Goal: Information Seeking & Learning: Learn about a topic

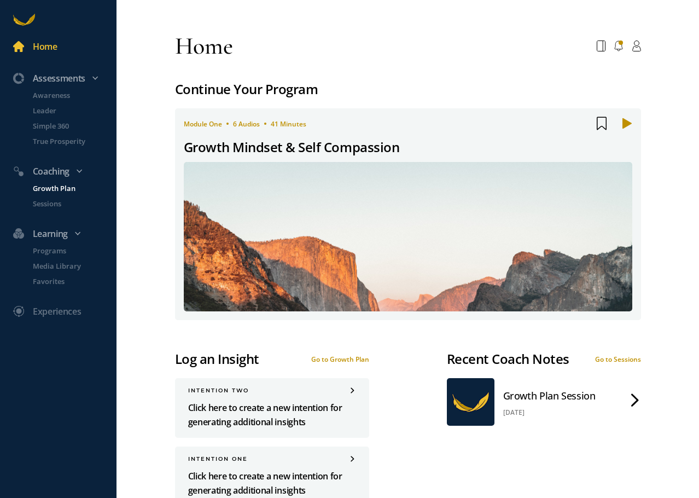
click at [47, 188] on p "Growth Plan" at bounding box center [74, 188] width 82 height 11
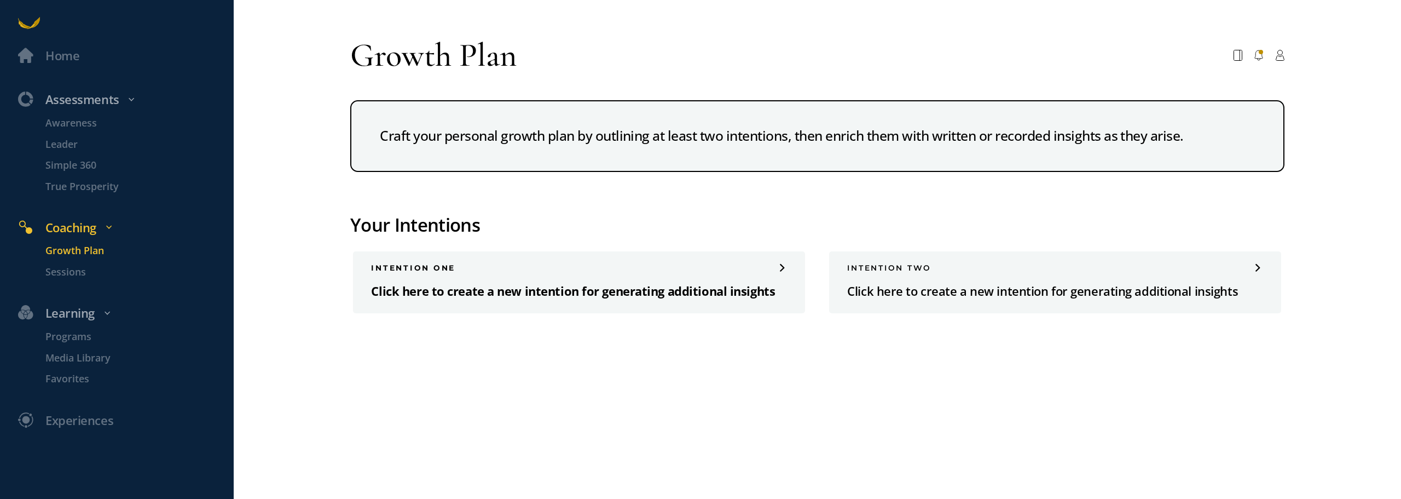
click at [627, 281] on p "Click here to create a new intention for generating additional insights" at bounding box center [579, 291] width 416 height 20
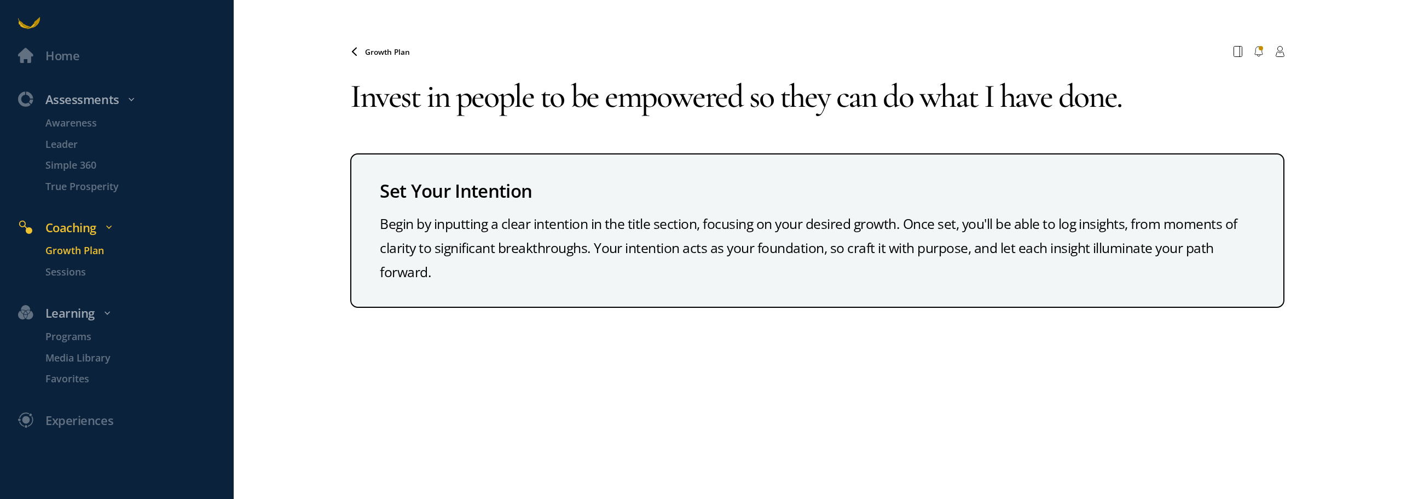
type textarea "Invest in people to be empowered so they can do what I have done."
click at [627, 212] on div "Begin by inputting a clear intention in the title section, focusing on your des…" at bounding box center [817, 248] width 875 height 72
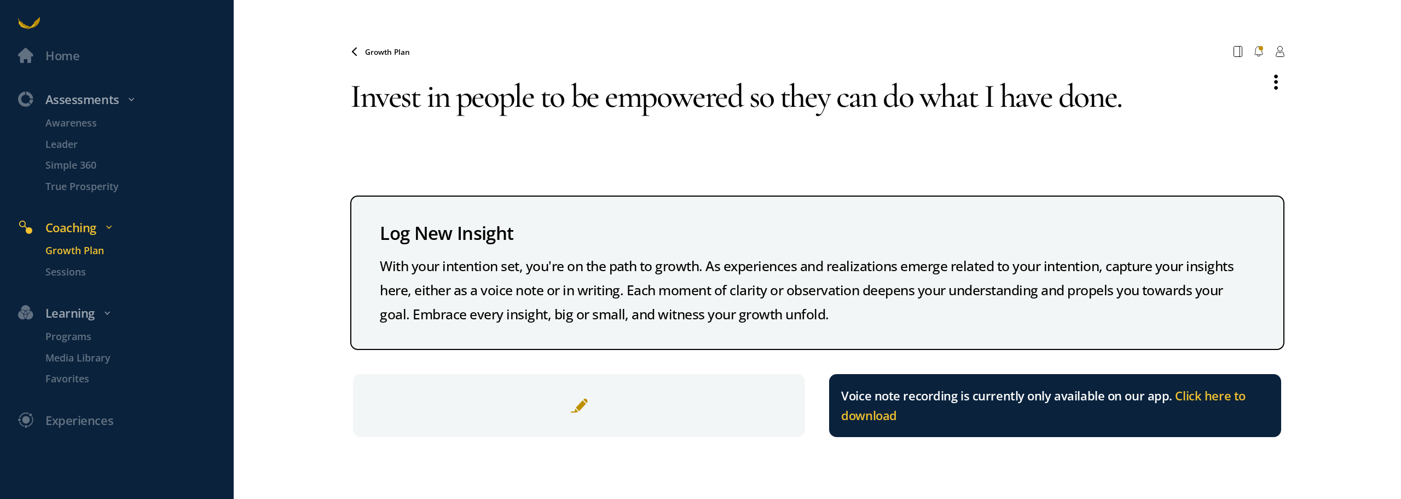
click at [627, 76] on textarea "Invest in people to be empowered so they can do what I have done." at bounding box center [803, 117] width 907 height 108
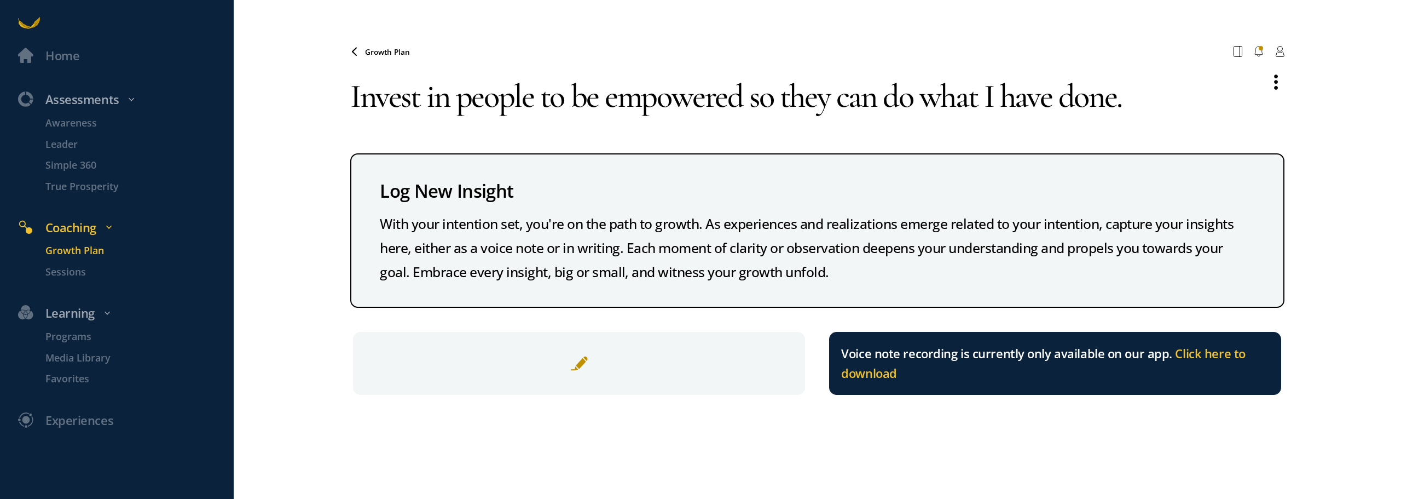
click at [627, 72] on textarea "Invest in people to be empowered so they can do what I have done." at bounding box center [803, 96] width 907 height 66
click at [627, 297] on div "Growth Plan Your browser does not support the audio element. Invest in people t…" at bounding box center [817, 271] width 934 height 499
click at [585, 297] on span at bounding box center [579, 363] width 18 height 18
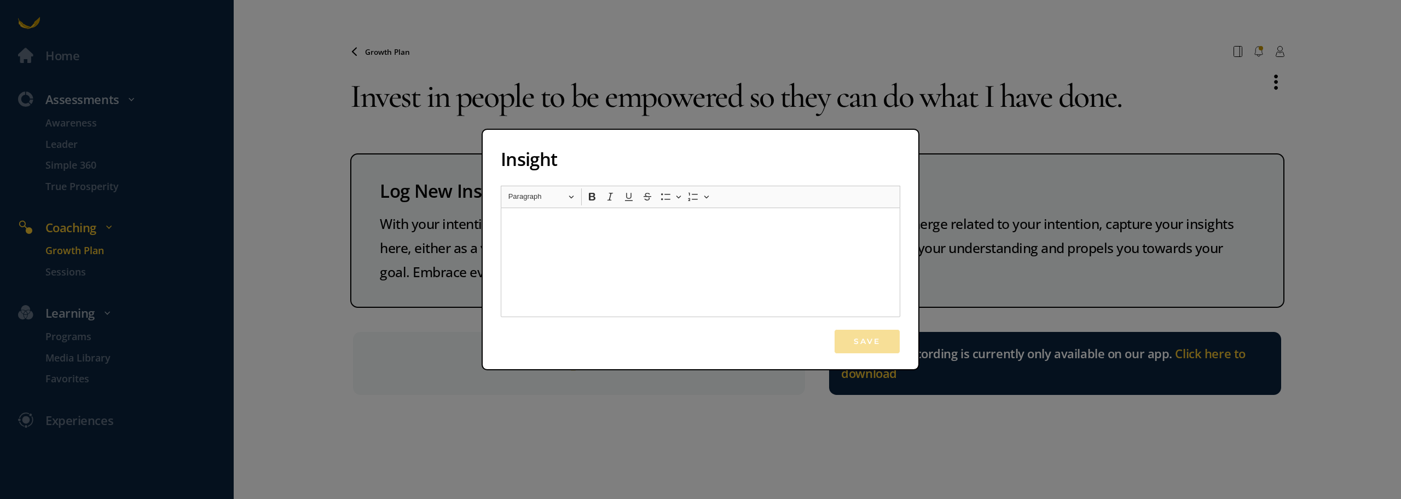
click at [593, 235] on p "Rich Text Editor, main" at bounding box center [700, 227] width 384 height 18
click at [627, 252] on div "Rich Text Editor, main" at bounding box center [701, 261] width 400 height 109
click at [627, 267] on div "Rich Text Editor, main" at bounding box center [701, 261] width 400 height 109
click at [627, 297] on div "Save" at bounding box center [701, 341] width 400 height 25
click at [627, 117] on div "Insight Rich Text Editor Heading Paragraph Paragraph Heading 1 Heading 2 Headin…" at bounding box center [700, 249] width 1401 height 499
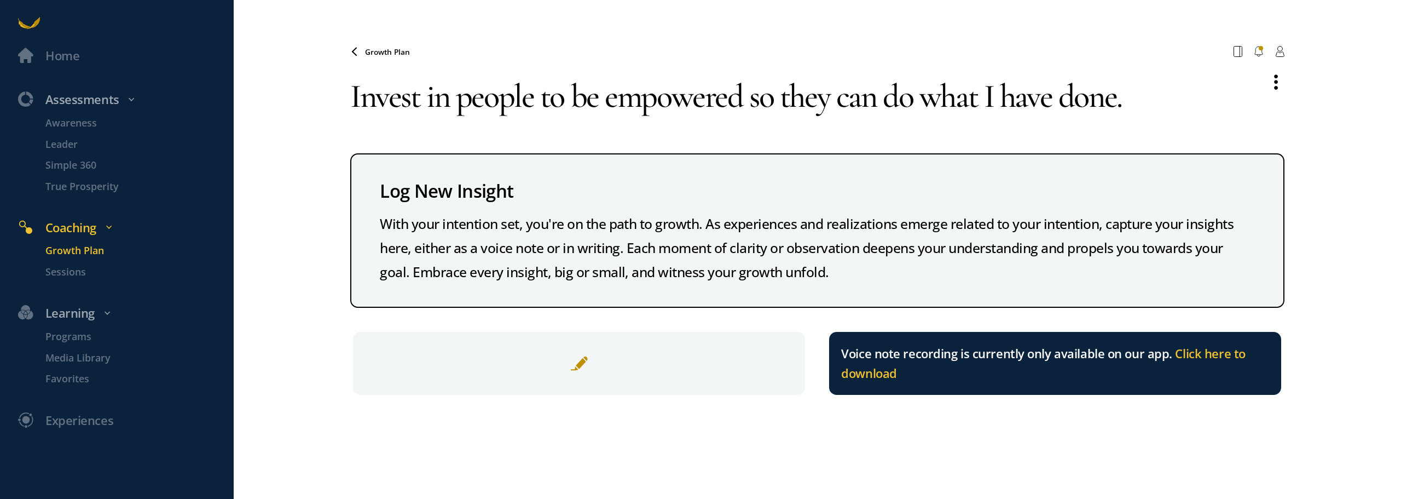
click at [389, 47] on span "Growth Plan" at bounding box center [387, 52] width 45 height 10
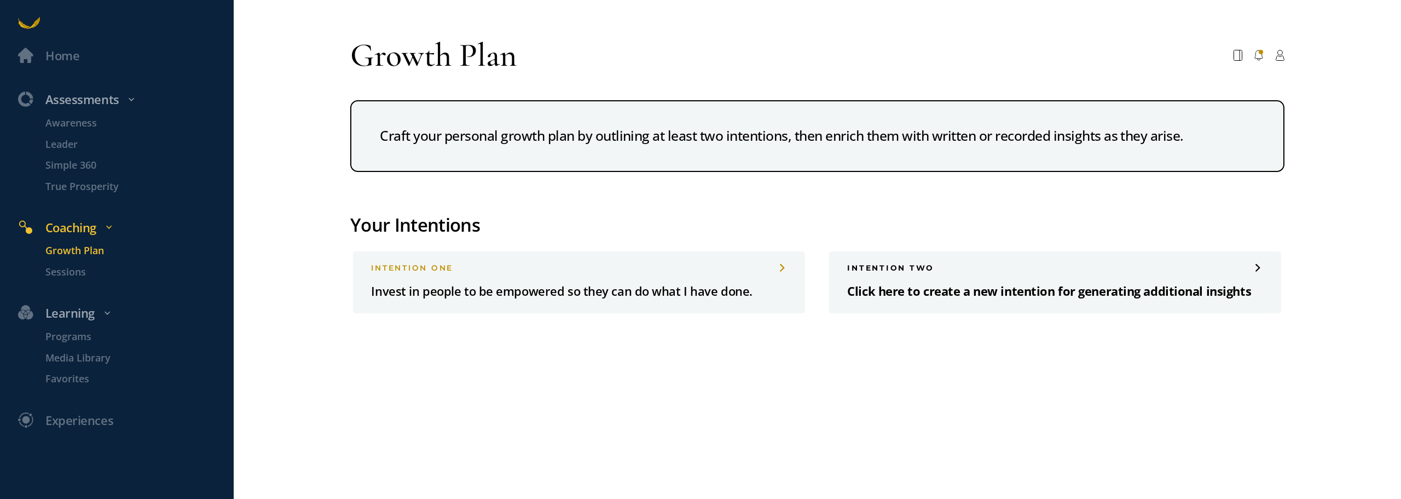
click at [627, 280] on div "INTENTION two Click here to create a new intention for generating additional in…" at bounding box center [1055, 281] width 452 height 61
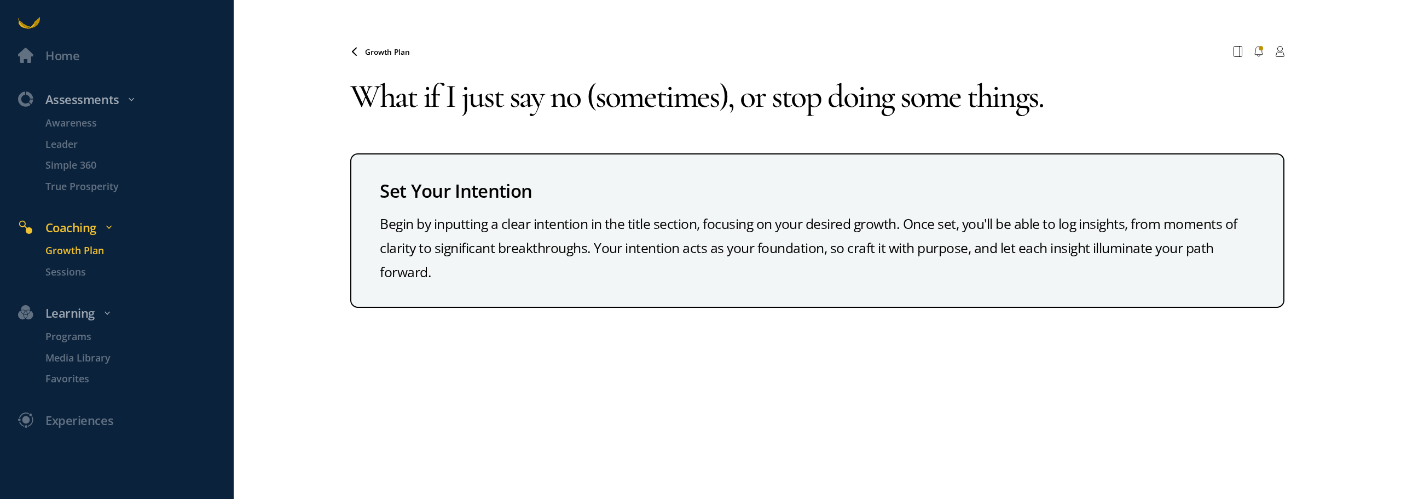
drag, startPoint x: 728, startPoint y: 82, endPoint x: 564, endPoint y: 84, distance: 164.8
click at [564, 84] on textarea "What if I just say no (sometimes), or stop doing some things." at bounding box center [817, 96] width 934 height 66
click at [627, 86] on textarea "What if I just say no (sometimes), or stop doing some things." at bounding box center [817, 96] width 934 height 66
click at [614, 65] on textarea "What if I just say no (sometimes), or stop doing some things." at bounding box center [817, 96] width 934 height 66
click at [627, 68] on textarea "What if I just say no (sometimes), or stop doing some things." at bounding box center [817, 96] width 934 height 66
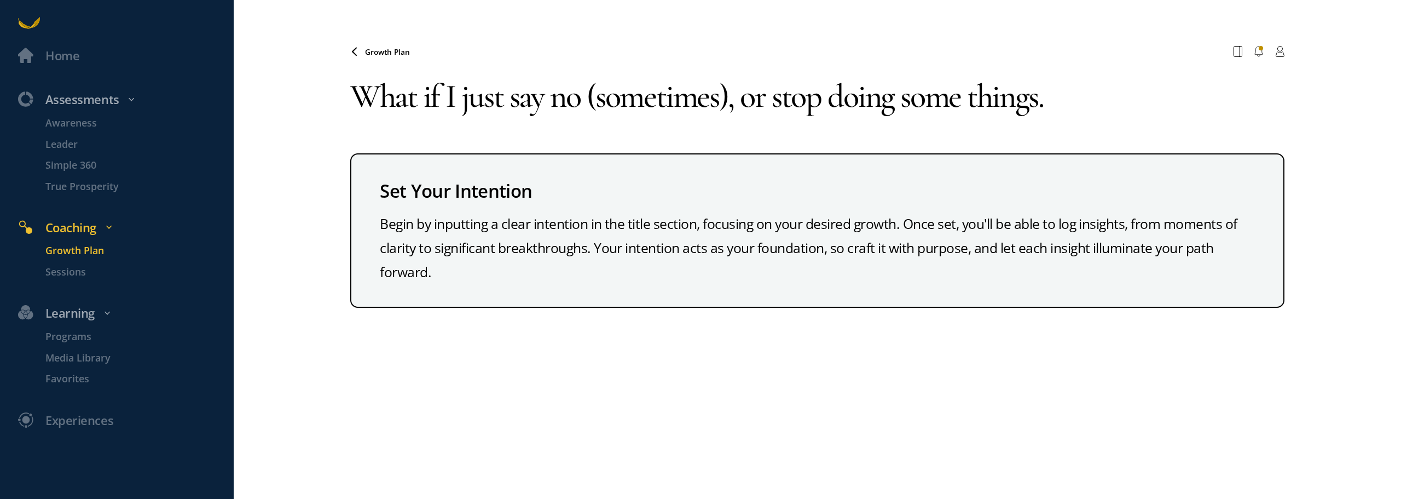
drag, startPoint x: 448, startPoint y: 74, endPoint x: 244, endPoint y: 74, distance: 204.7
click at [244, 74] on div "Home Assessments Awareness Leader Simple 360 True Prosperity Coaching Growth Pl…" at bounding box center [700, 271] width 1401 height 499
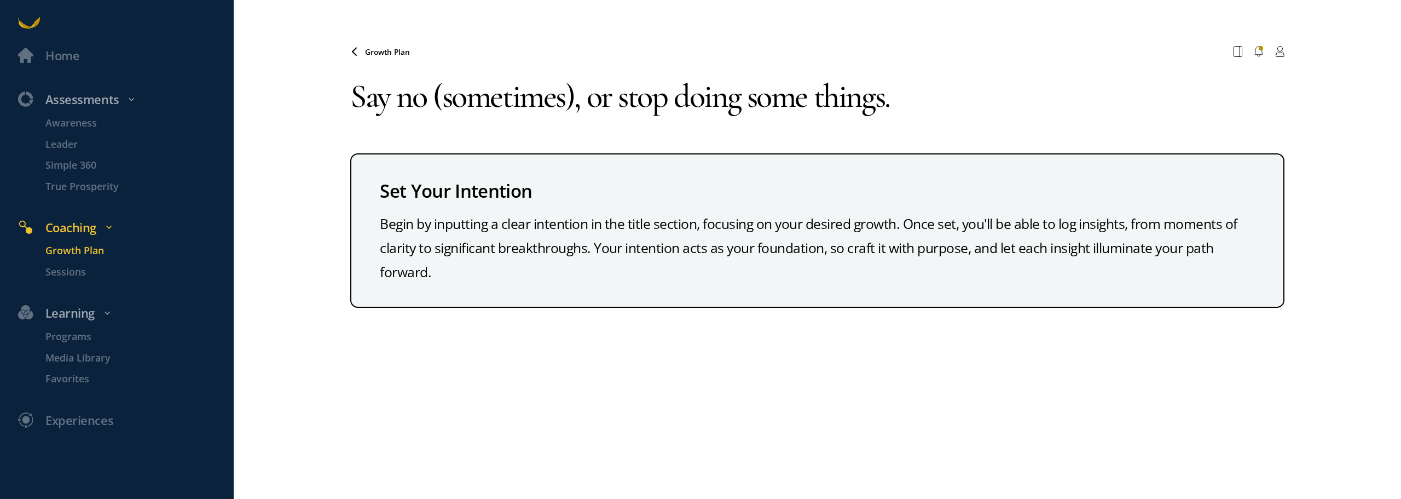
type textarea "Say no (sometimes), or stop doing some things."
click at [627, 271] on div "Set Your Intention Begin by inputting a clear intention in the title section, f…" at bounding box center [817, 230] width 934 height 154
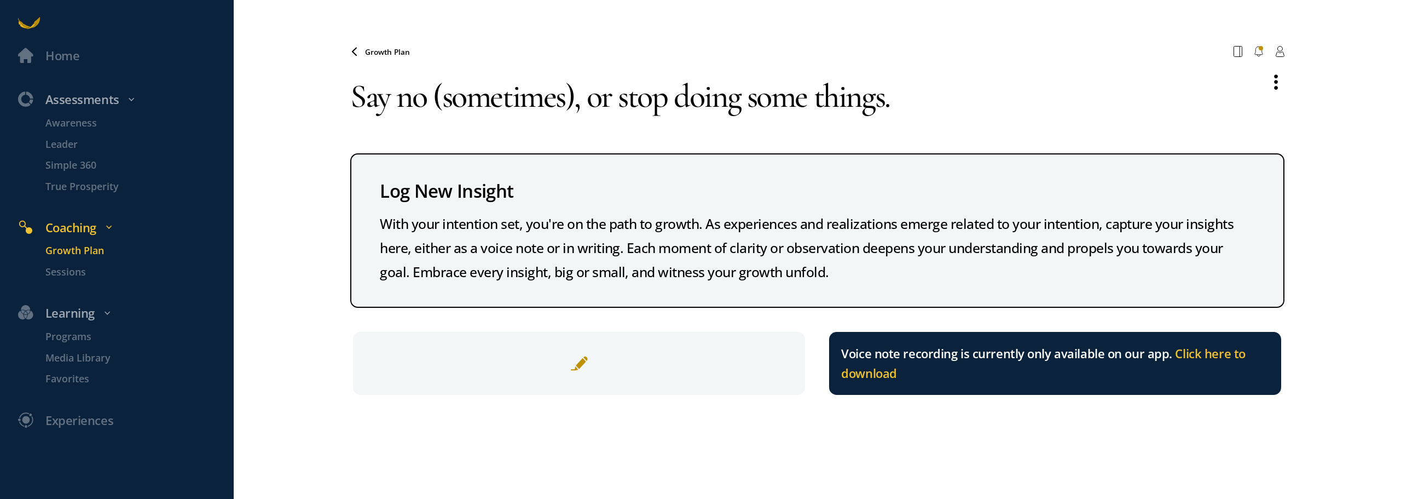
click at [627, 137] on div "Say no (sometimes), or stop doing some things. Log New Insight With your intent…" at bounding box center [817, 229] width 934 height 332
click at [627, 63] on textarea "Say no (sometimes), or stop doing some things." at bounding box center [803, 96] width 907 height 66
click at [627, 71] on textarea "Say no (sometimes), or stop doing some things." at bounding box center [803, 96] width 907 height 66
click at [363, 47] on span at bounding box center [357, 51] width 15 height 9
click at [381, 47] on span "Growth Plan" at bounding box center [387, 52] width 45 height 10
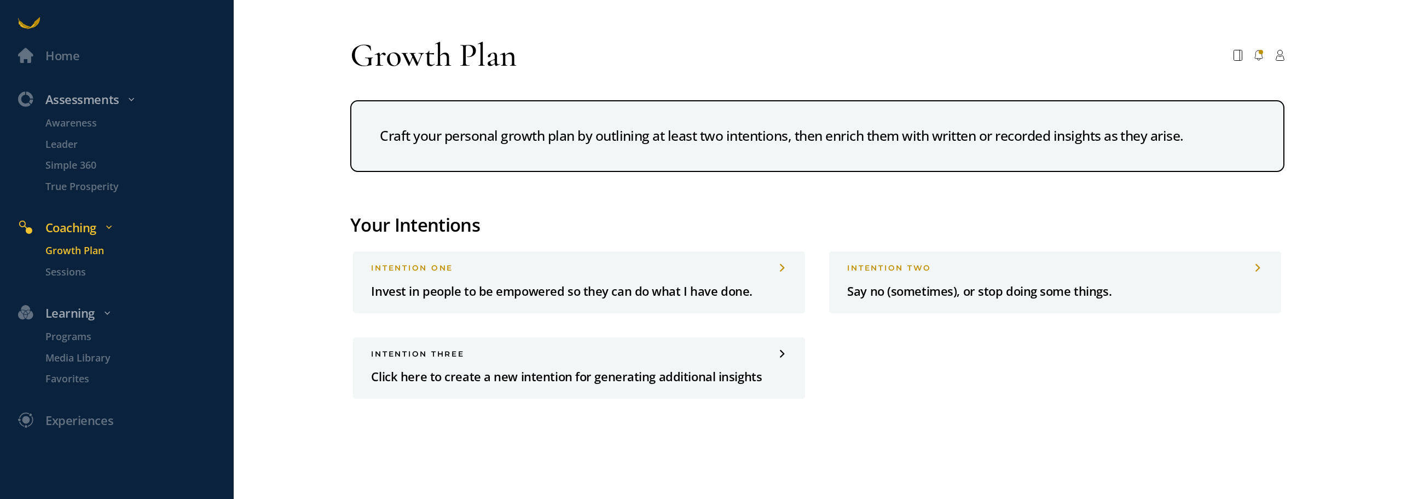
click at [627, 297] on div "Growth Plan Craft your personal growth plan by outlining at least two intention…" at bounding box center [817, 271] width 934 height 499
click at [84, 130] on p "Awareness" at bounding box center [138, 122] width 186 height 15
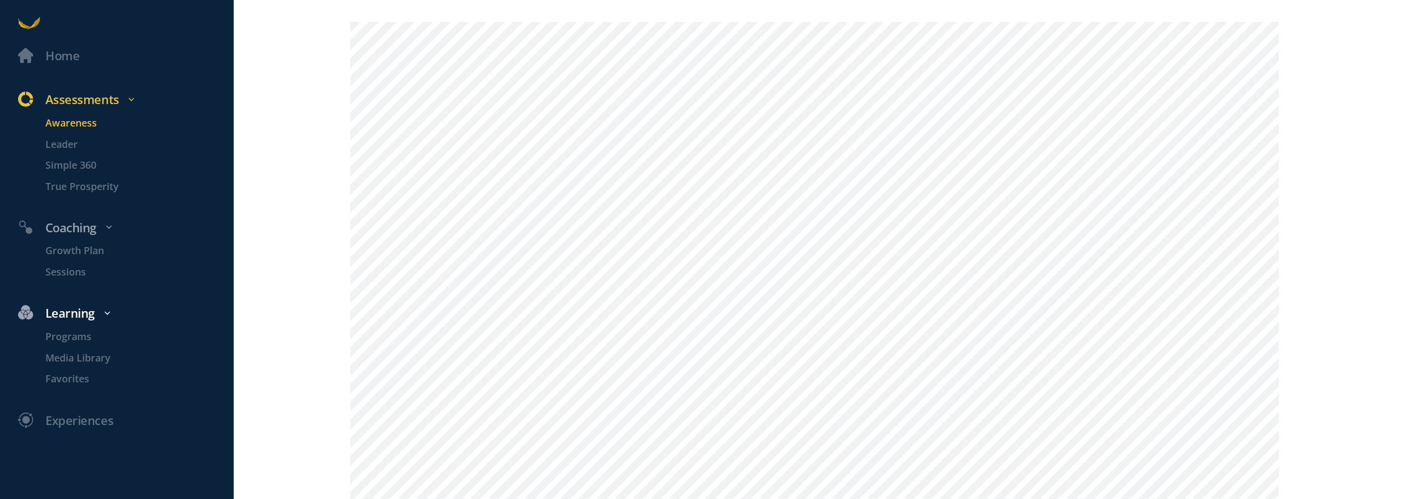
click at [89, 297] on div "Learning" at bounding box center [124, 313] width 230 height 20
click at [58, 297] on div "Learning" at bounding box center [124, 313] width 230 height 20
click at [66, 297] on p "Programs" at bounding box center [138, 336] width 186 height 15
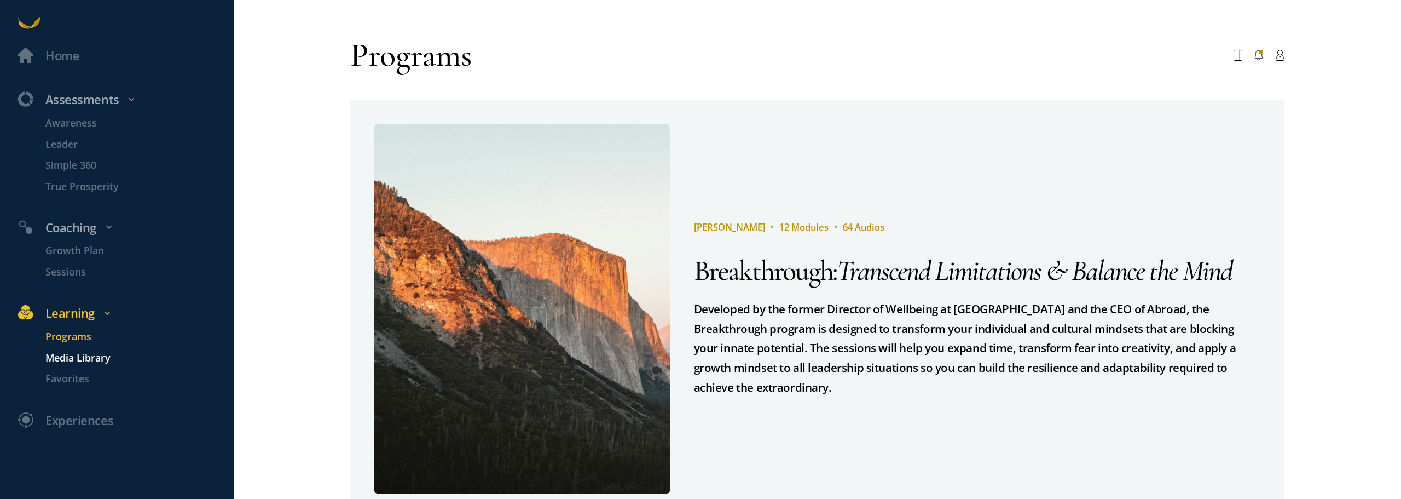
click at [90, 297] on p "Media Library" at bounding box center [138, 357] width 186 height 15
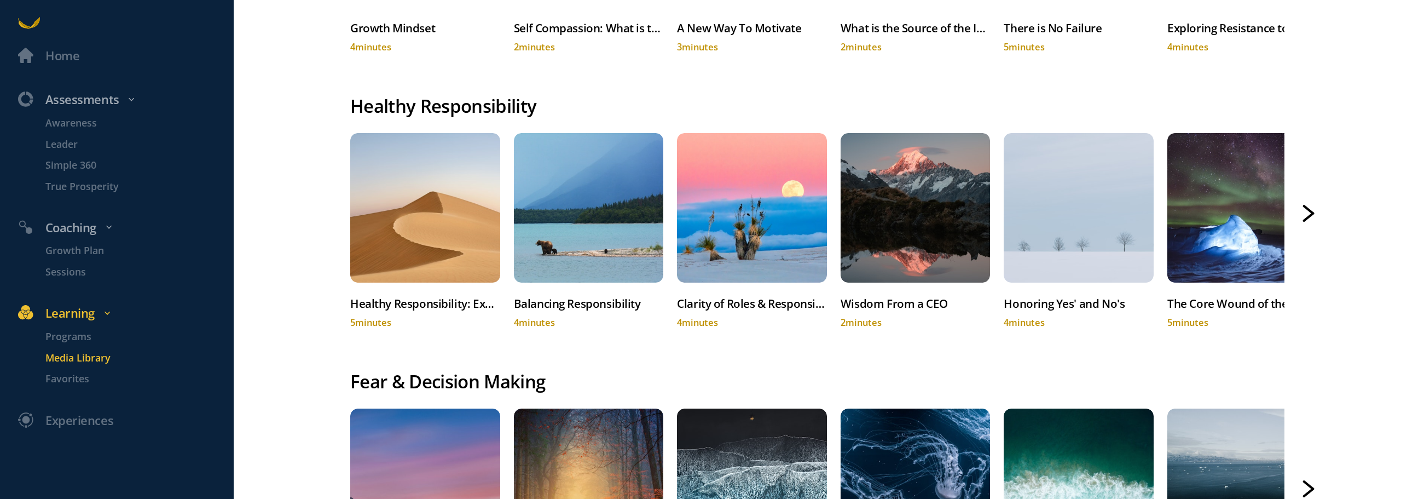
scroll to position [493, 0]
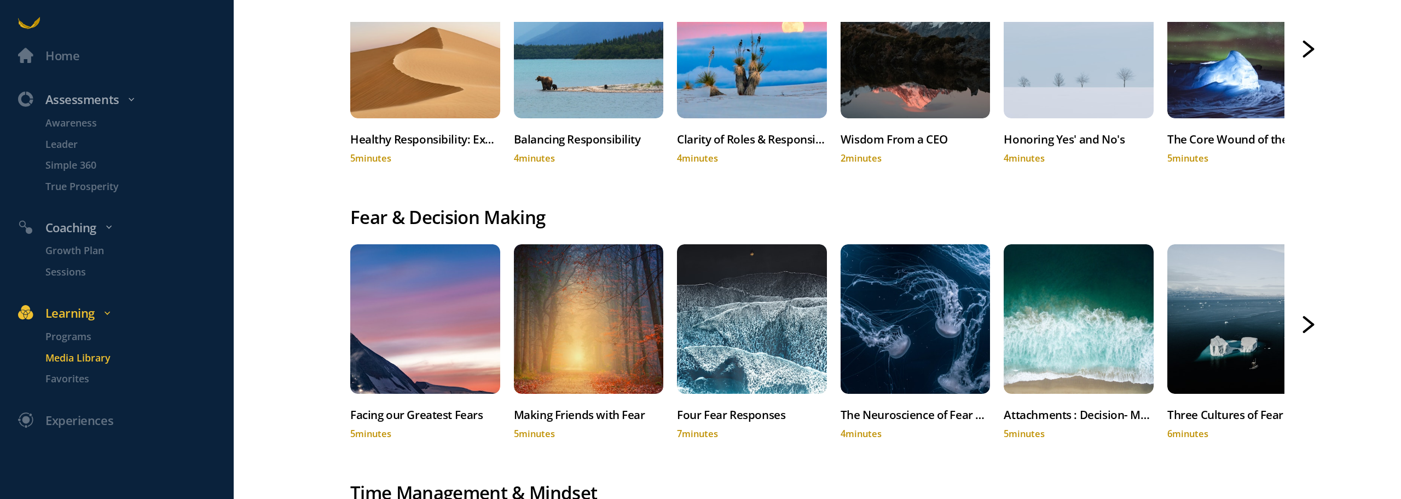
click at [627, 297] on icon at bounding box center [1308, 328] width 9 height 7
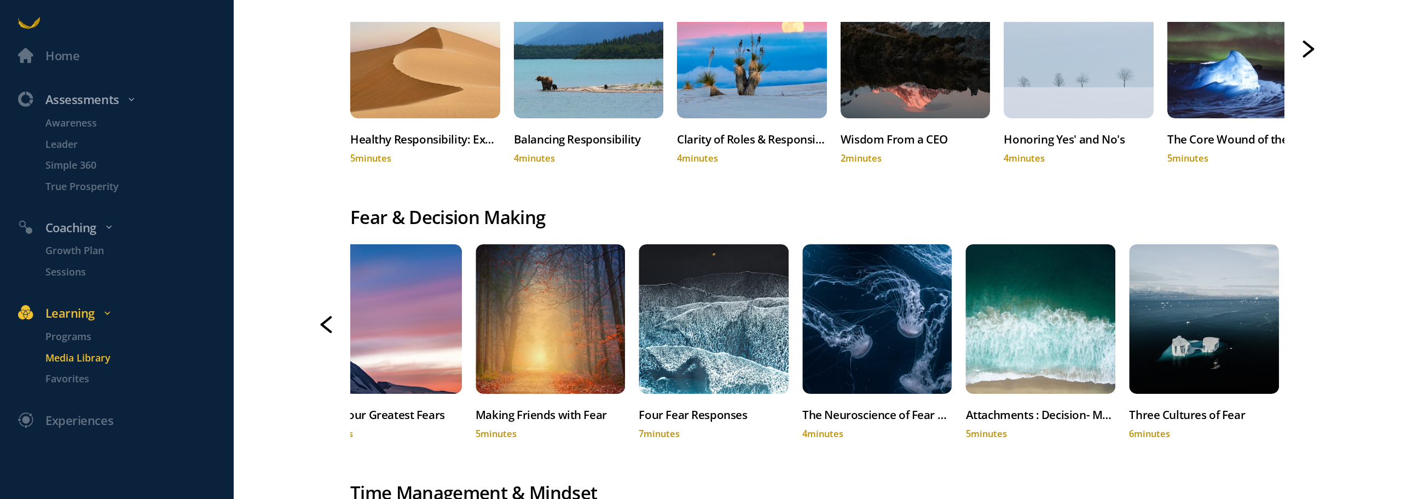
click at [627, 297] on div at bounding box center [1309, 325] width 12 height 18
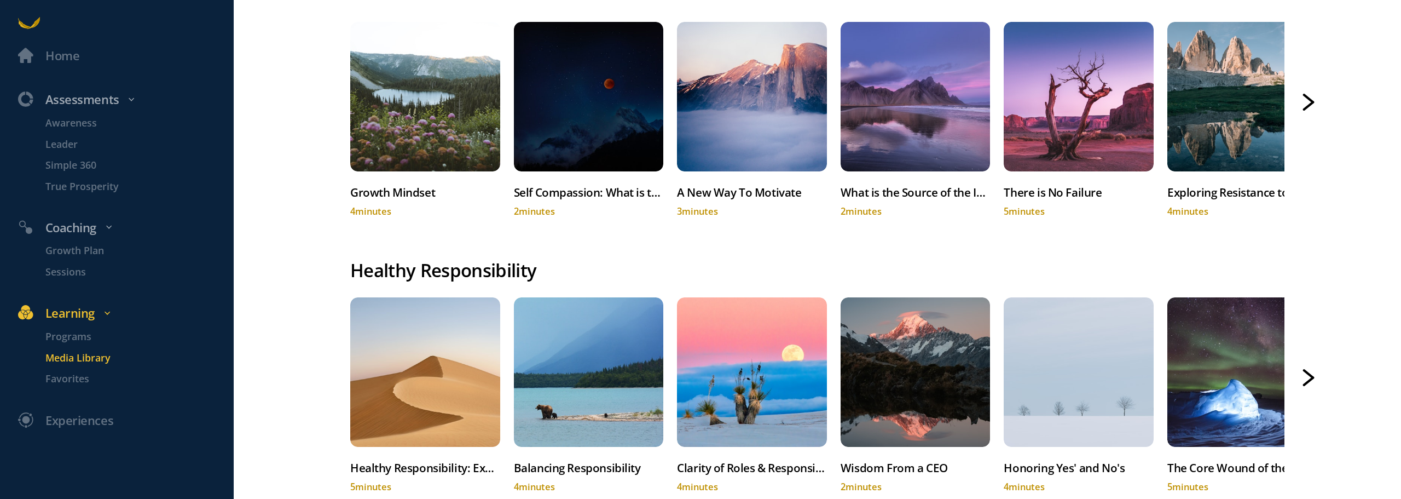
scroll to position [274, 0]
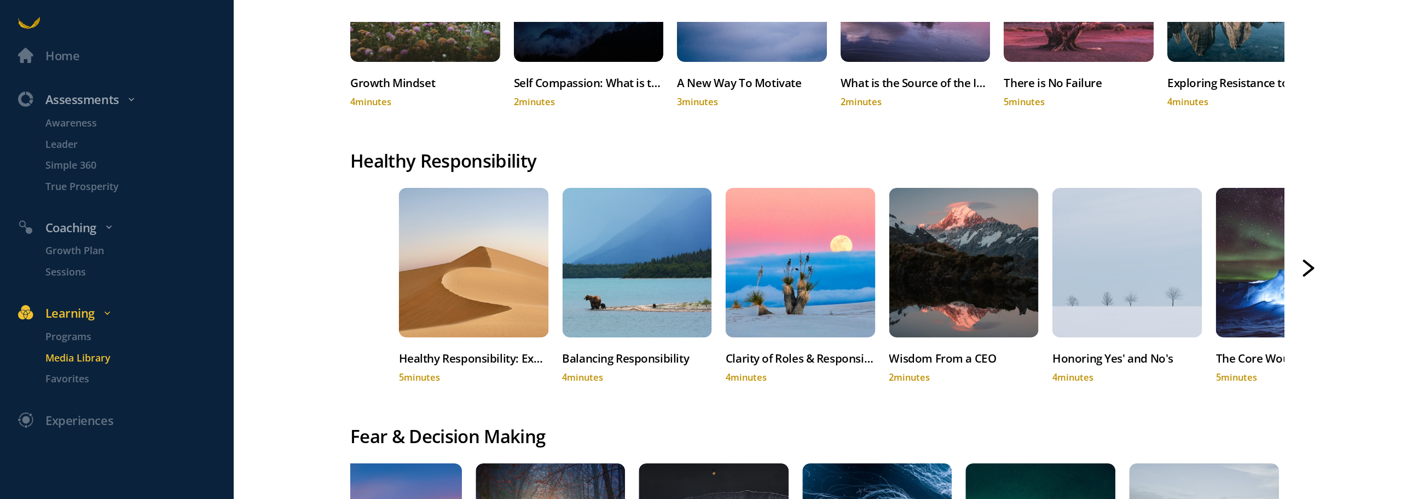
click at [519, 297] on div "5 minutes" at bounding box center [474, 377] width 150 height 13
